Goal: Task Accomplishment & Management: Use online tool/utility

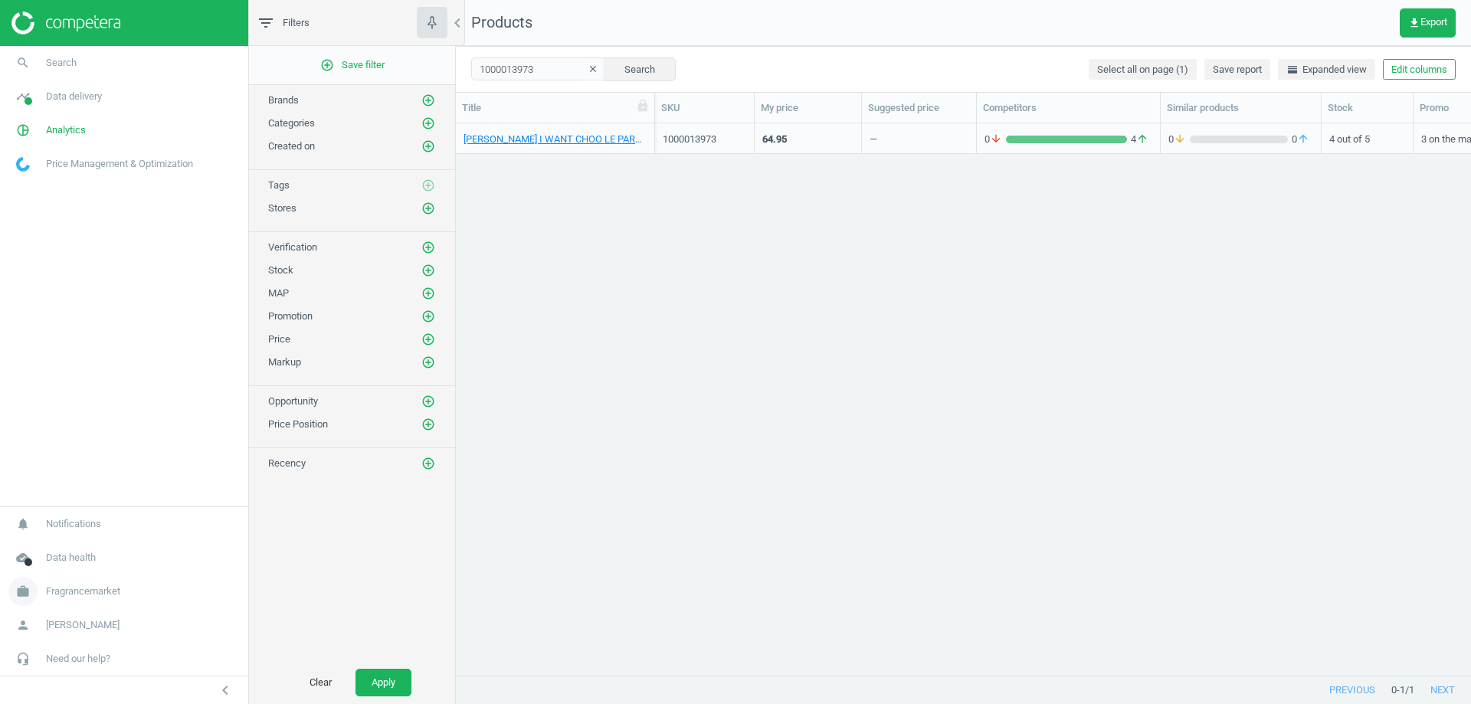
click at [71, 591] on span "Fragrancemarket" at bounding box center [83, 591] width 74 height 14
click at [57, 548] on span "Switch campaign" at bounding box center [51, 546] width 68 height 12
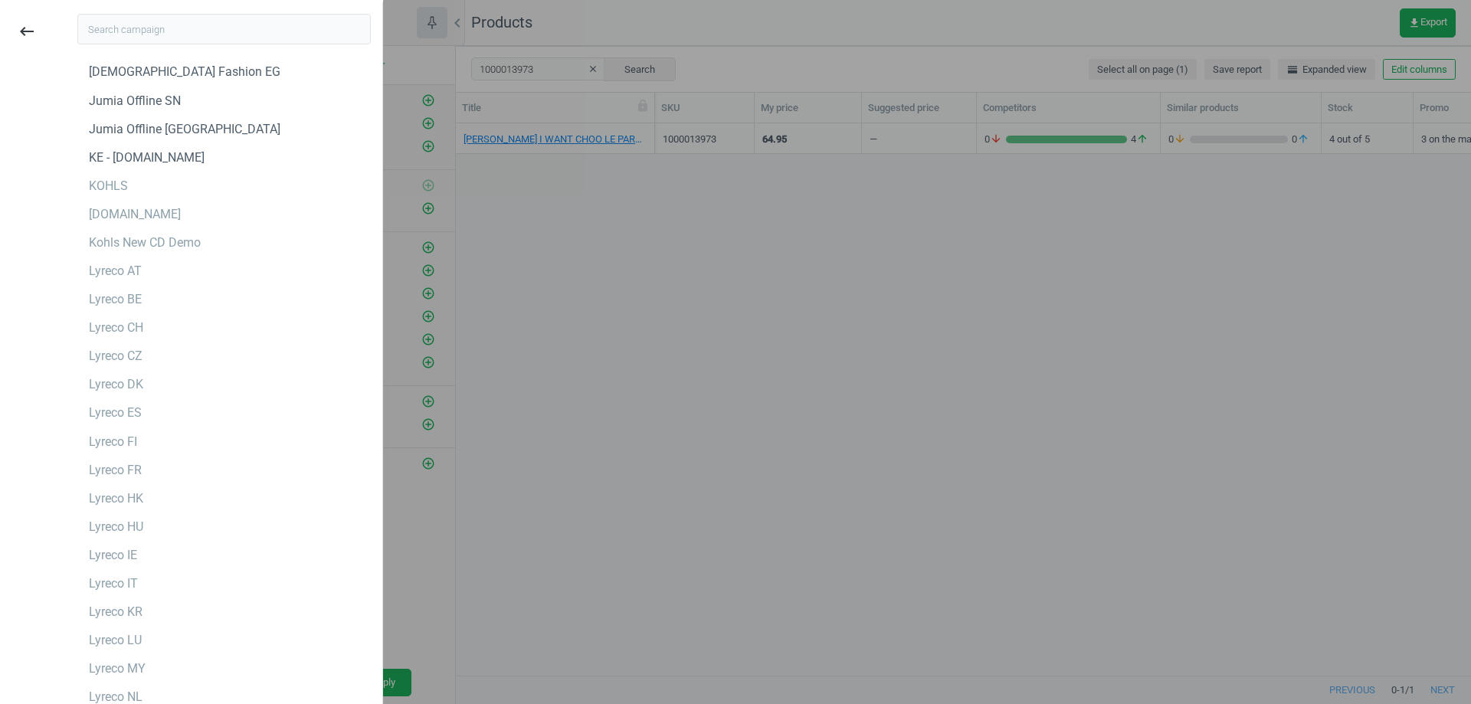
scroll to position [2375, 0]
click at [171, 27] on input "text" at bounding box center [223, 29] width 293 height 31
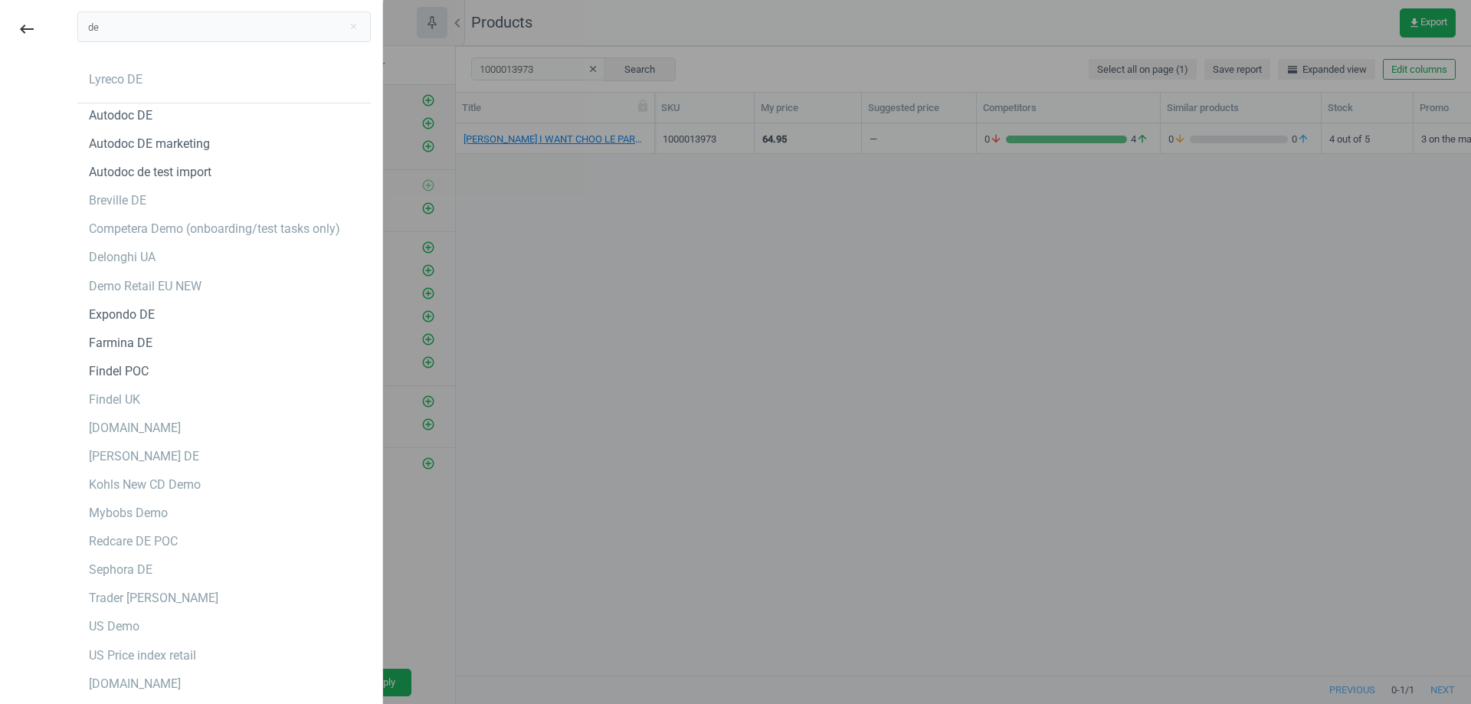
scroll to position [0, 0]
drag, startPoint x: 79, startPoint y: 30, endPoint x: 51, endPoint y: 27, distance: 28.5
click at [51, 27] on div "keyboard_backspace de close Lyreco DE Autodoc DE Autodoc DE marketing Autodoc d…" at bounding box center [192, 354] width 394 height 704
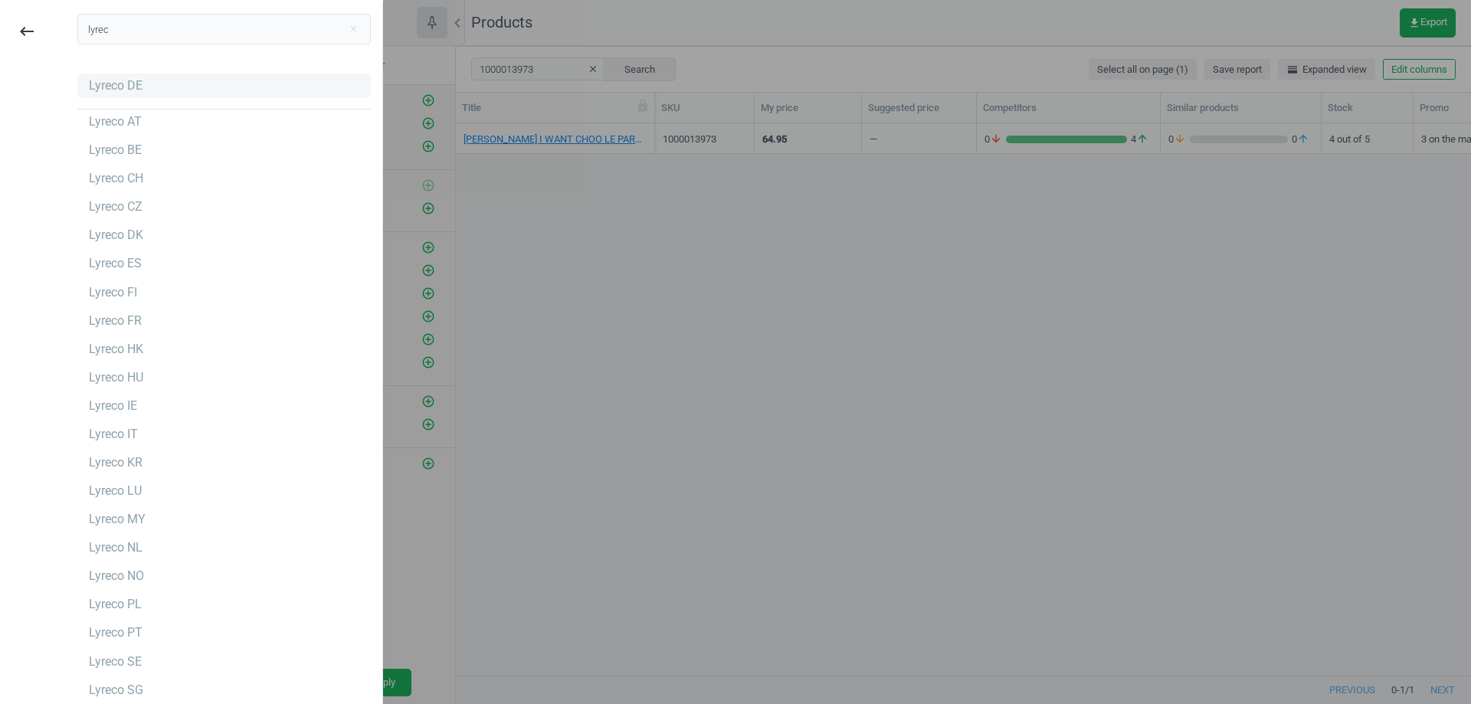
type input "lyrec"
click at [138, 90] on div "Lyreco DE" at bounding box center [116, 85] width 54 height 17
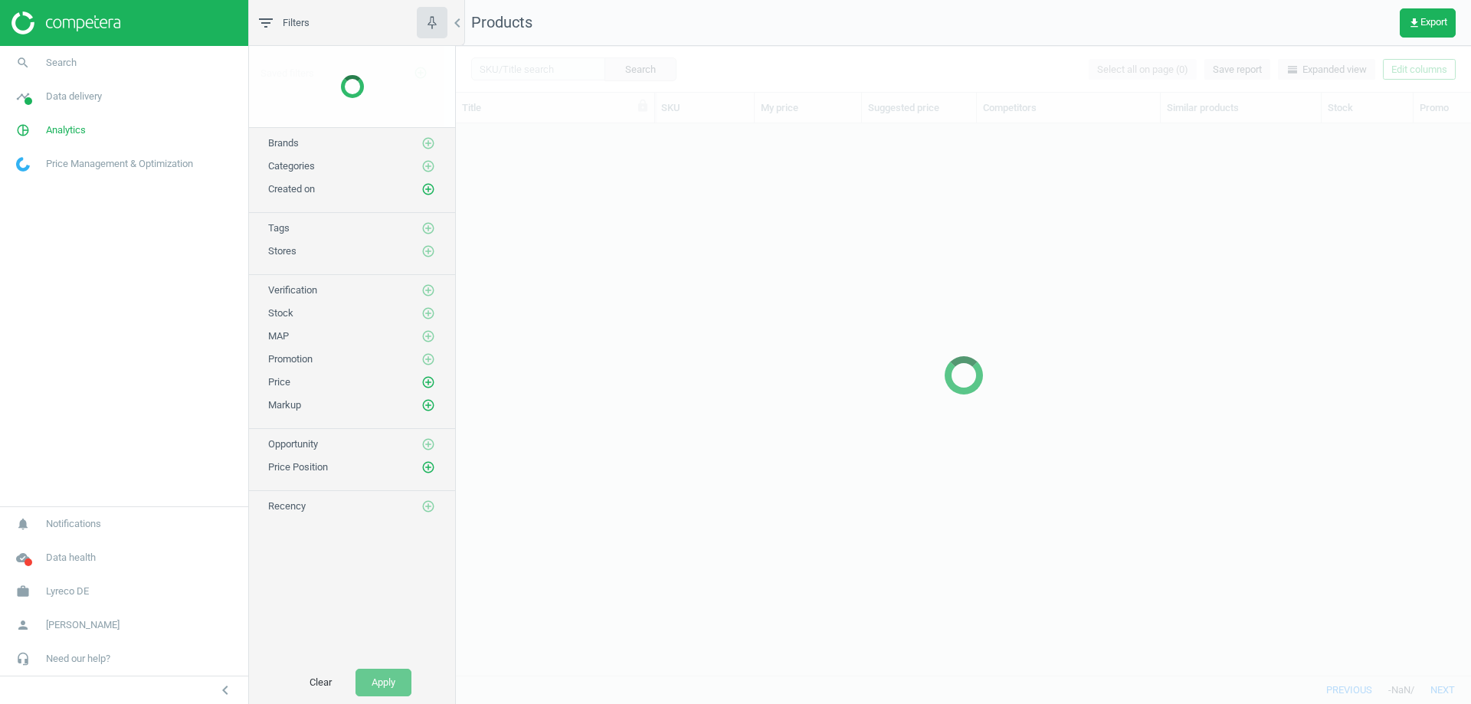
scroll to position [529, 1003]
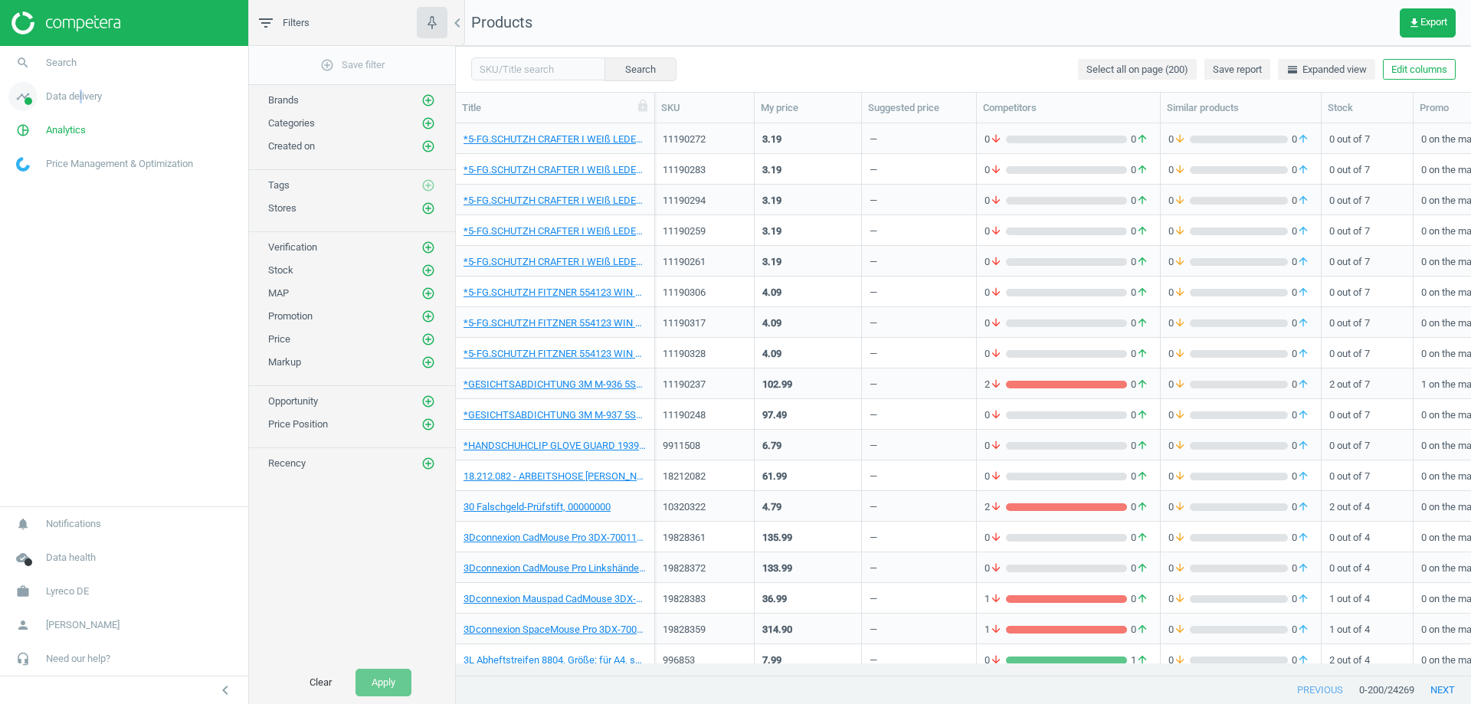
click at [83, 93] on span "Data delivery" at bounding box center [74, 97] width 56 height 14
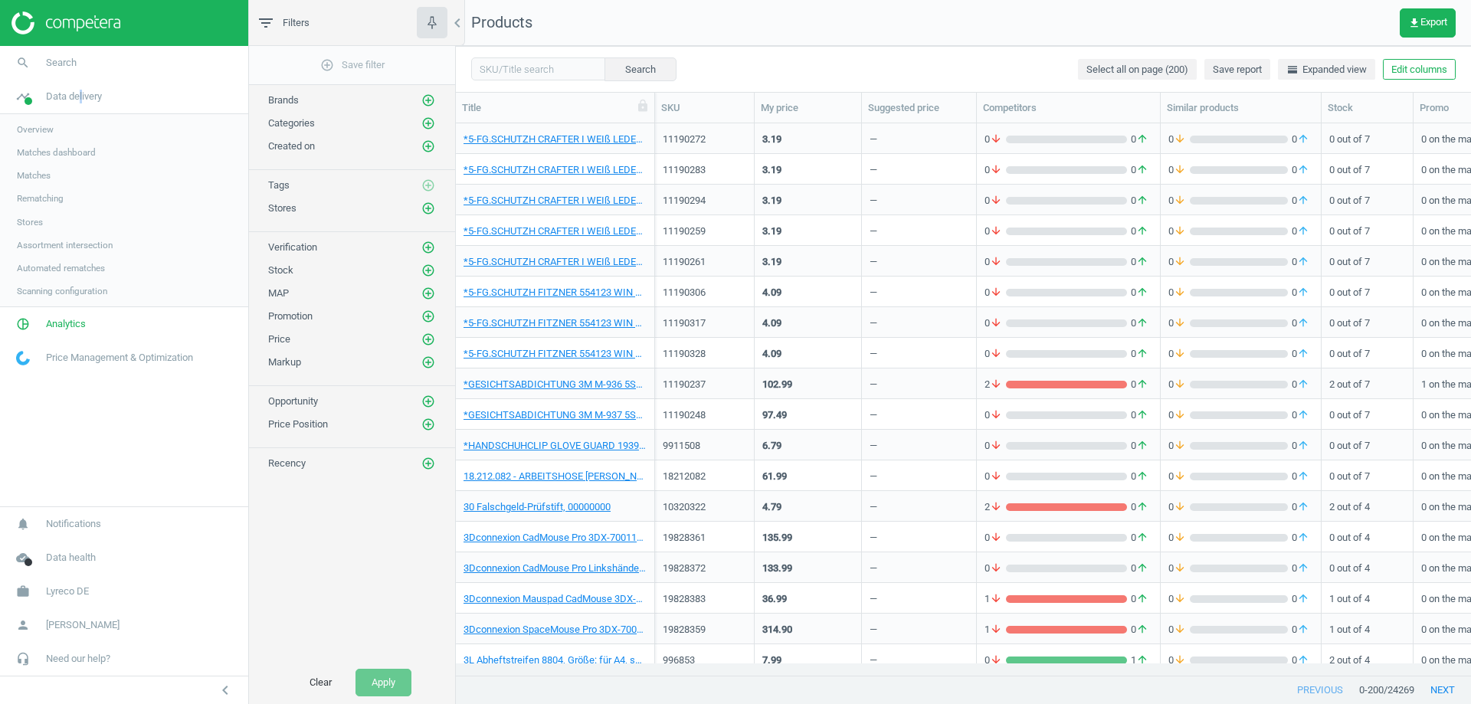
click at [46, 175] on span "Matches" at bounding box center [34, 175] width 34 height 12
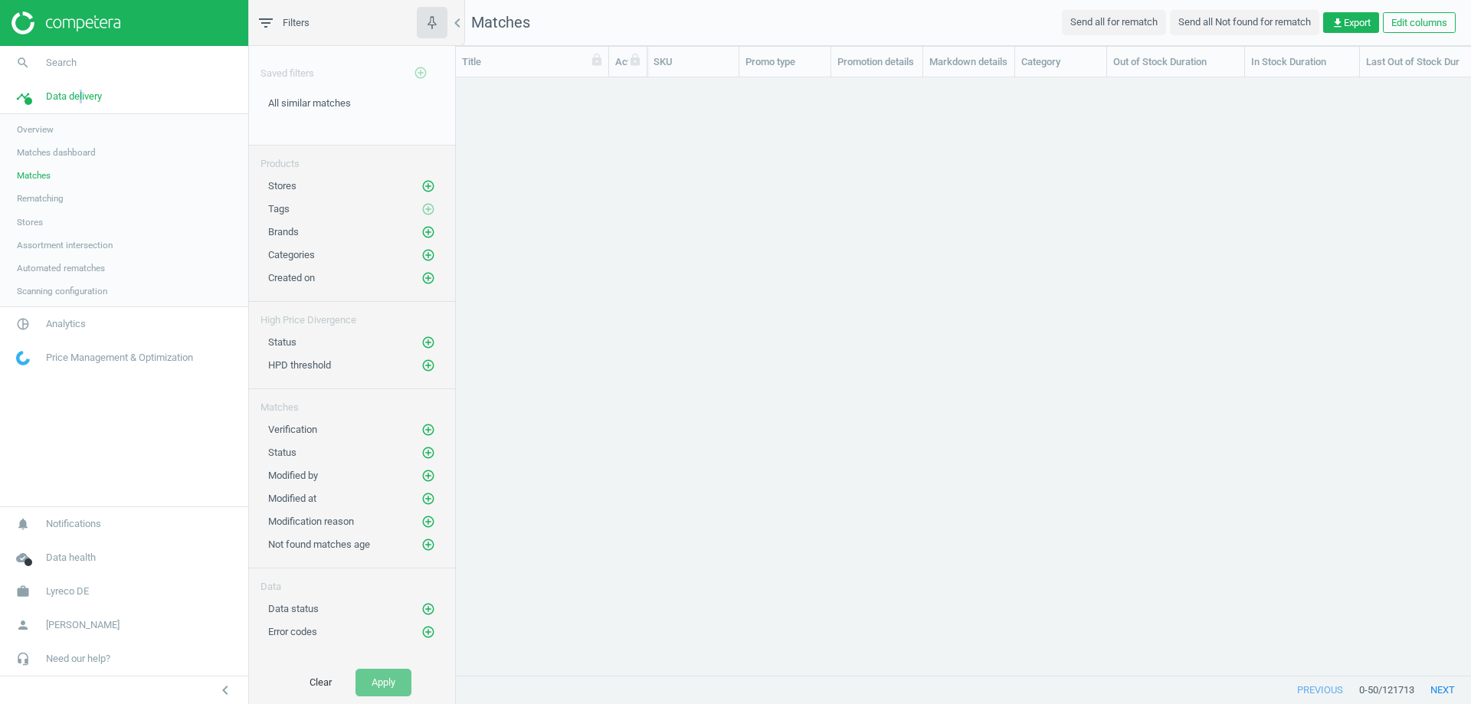
scroll to position [574, 1003]
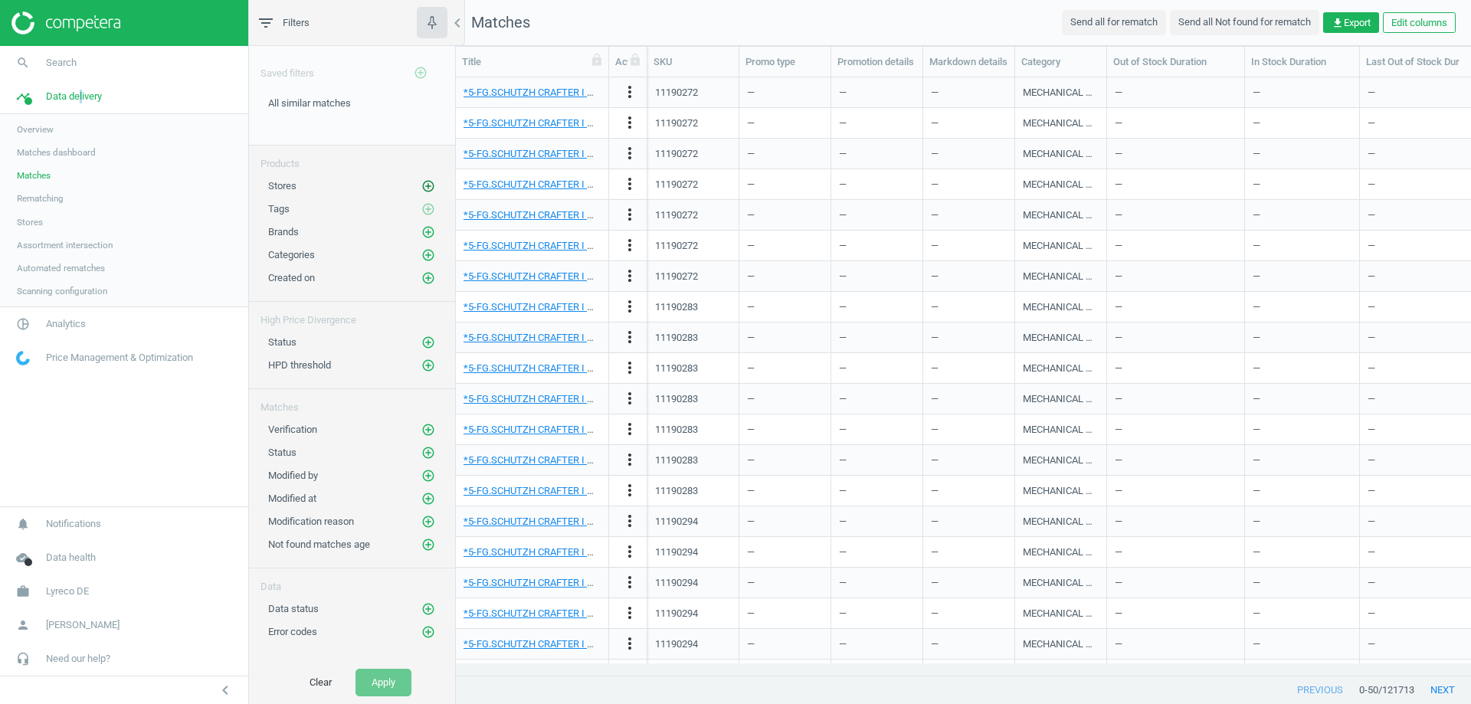
click at [431, 184] on icon "add_circle_outline" at bounding box center [428, 186] width 14 height 14
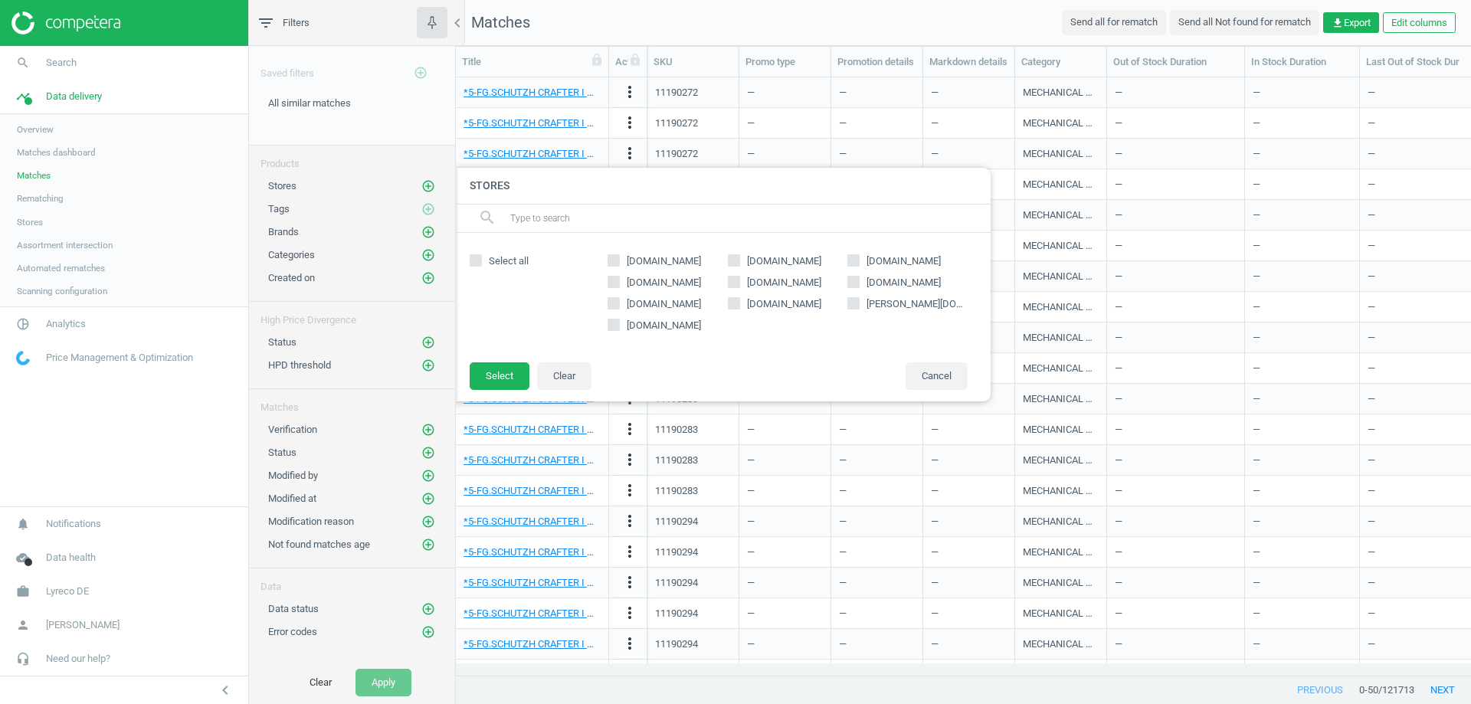
click at [740, 260] on label "[DOMAIN_NAME]" at bounding box center [788, 261] width 120 height 14
click at [738, 260] on input "[DOMAIN_NAME]" at bounding box center [733, 261] width 10 height 10
checkbox input "true"
click at [501, 370] on button "Select" at bounding box center [500, 376] width 60 height 28
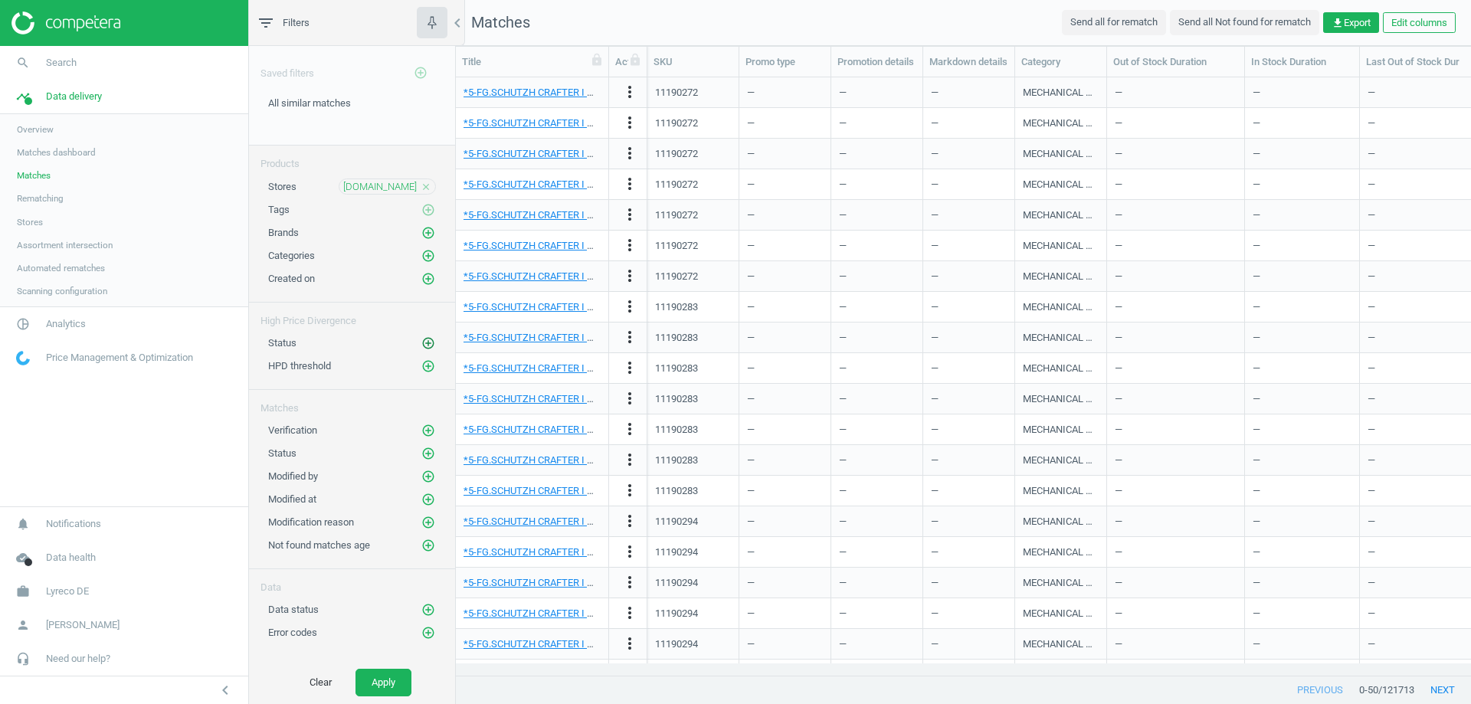
click at [427, 340] on icon "add_circle_outline" at bounding box center [428, 343] width 14 height 14
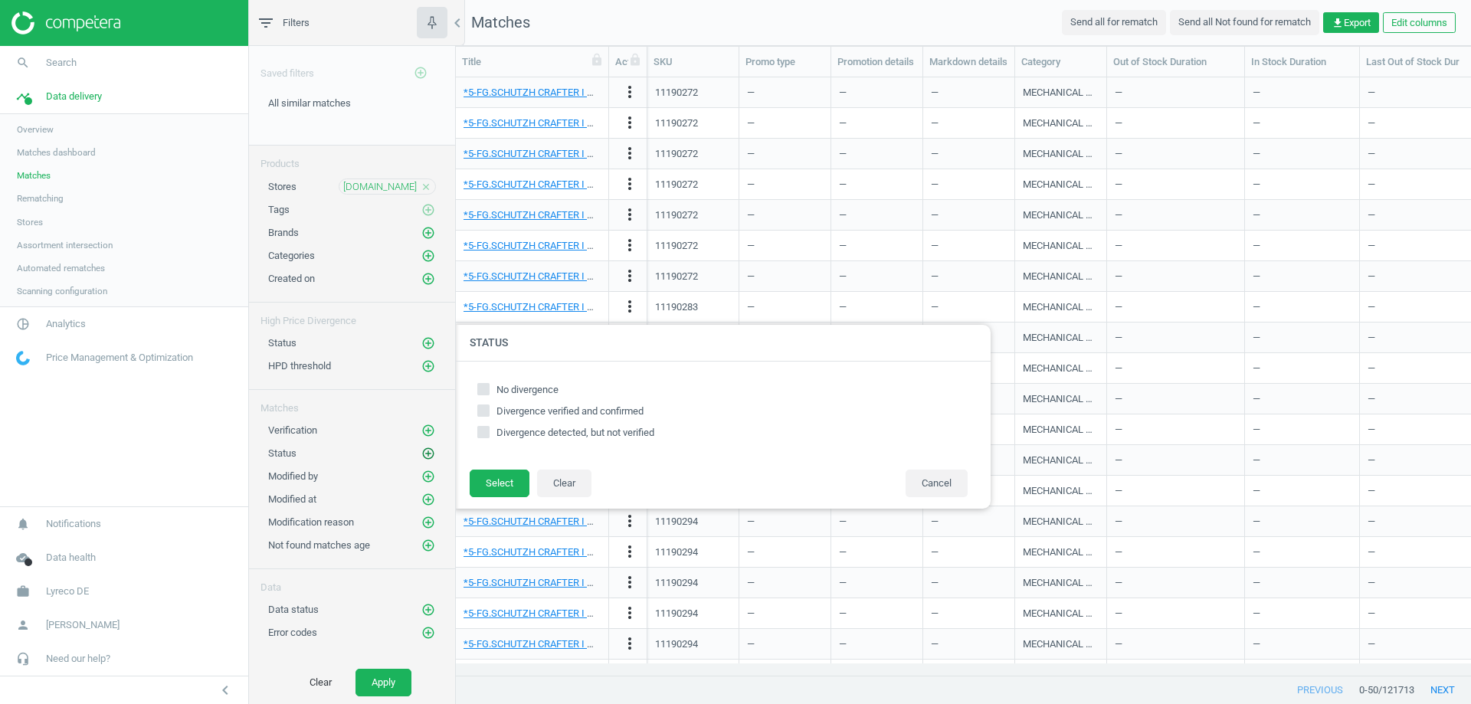
click at [426, 450] on icon "add_circle_outline" at bounding box center [428, 454] width 14 height 14
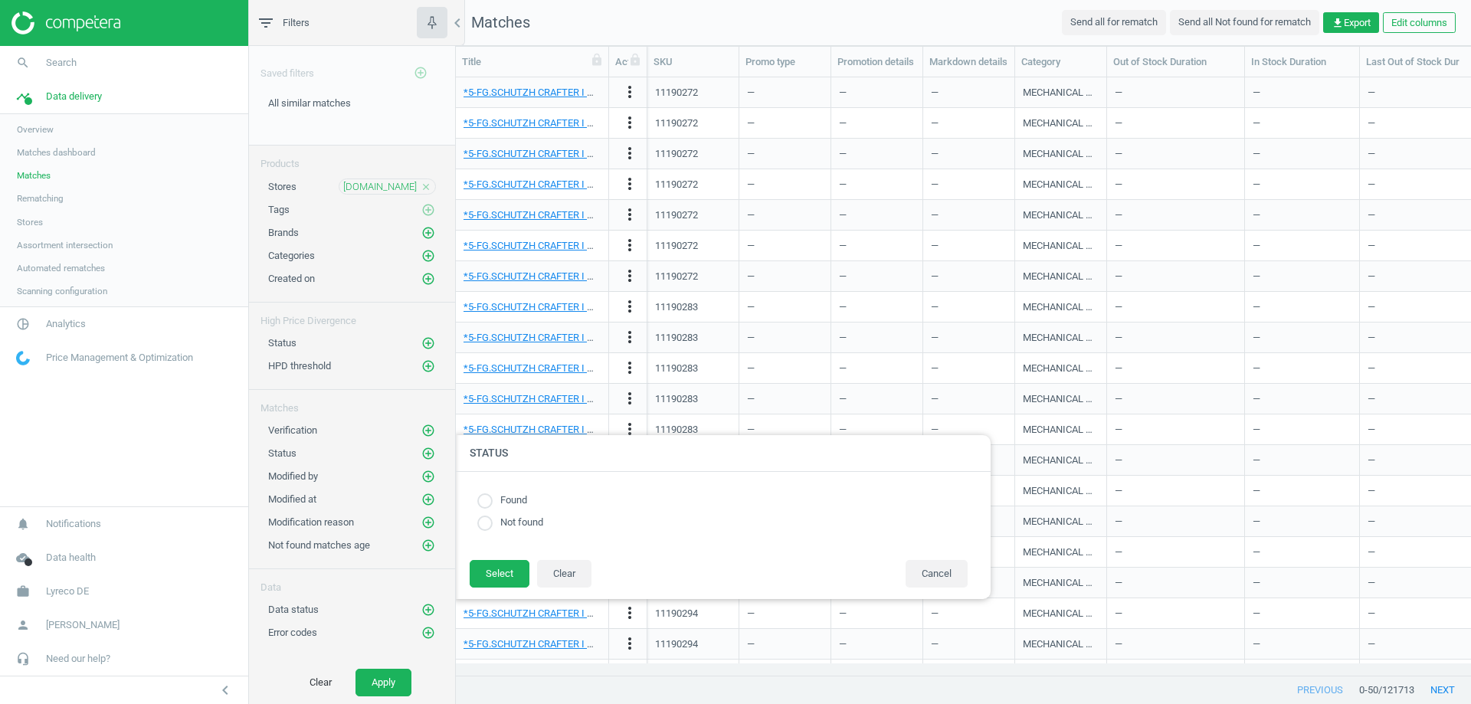
click at [483, 502] on input "radio" at bounding box center [484, 500] width 15 height 15
radio input "true"
click at [508, 571] on button "Select" at bounding box center [500, 574] width 60 height 28
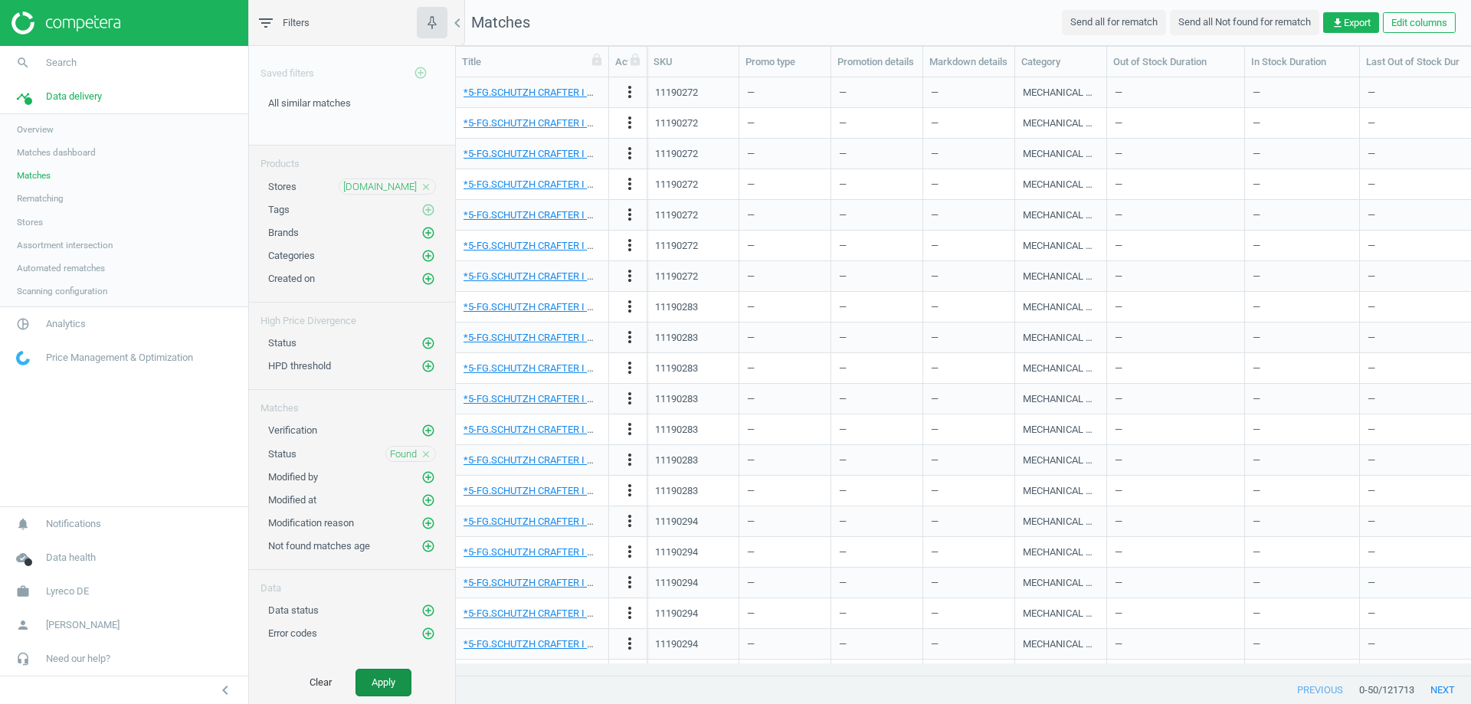
click at [395, 686] on button "Apply" at bounding box center [383, 683] width 56 height 28
click at [1342, 36] on nav "Matches Send all for rematch Send all Not found for rematch get_app Export Edit…" at bounding box center [963, 23] width 1015 height 46
click at [1342, 29] on span "get_app Export" at bounding box center [1350, 23] width 39 height 14
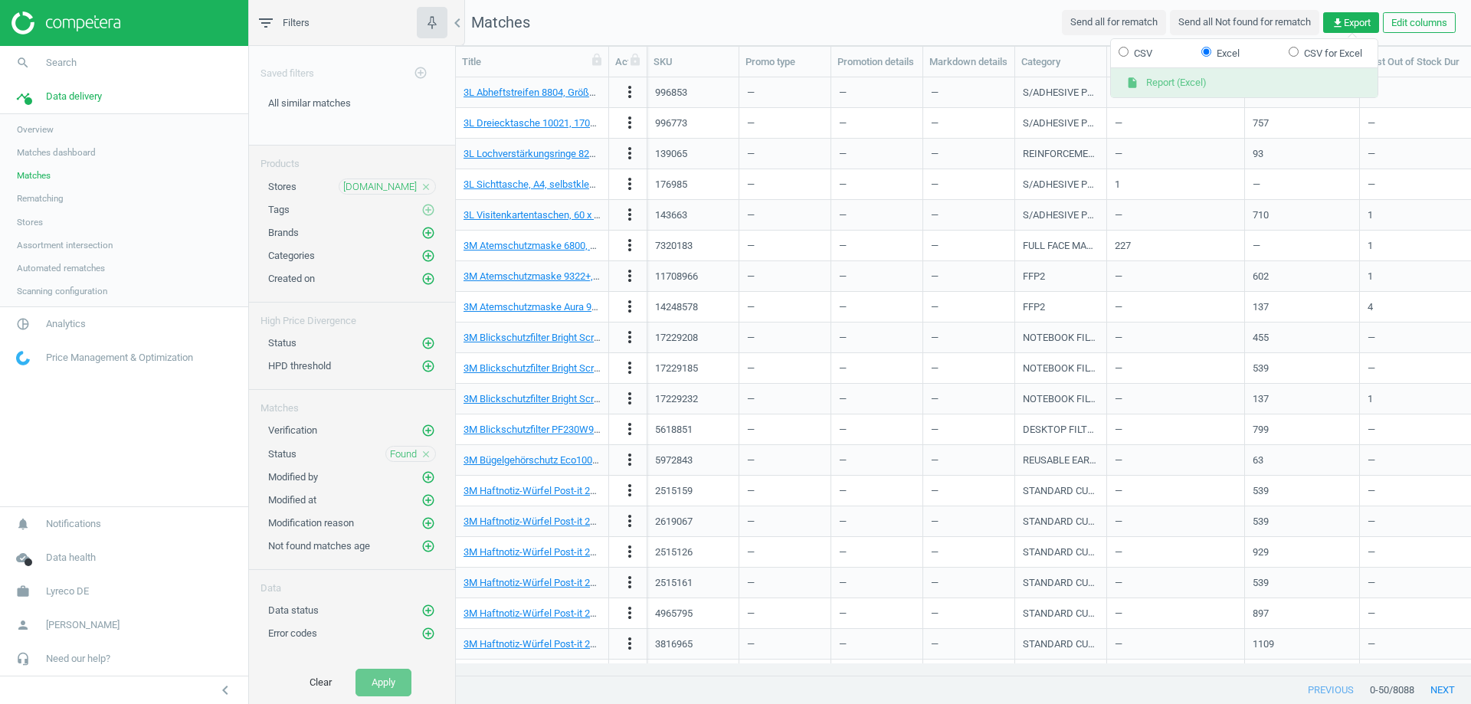
click at [1177, 80] on button "insert_drive_file Report (Excel)" at bounding box center [1244, 82] width 267 height 29
drag, startPoint x: 790, startPoint y: 413, endPoint x: 790, endPoint y: 432, distance: 19.1
click at [790, 413] on div "—" at bounding box center [785, 399] width 92 height 31
